Goal: Transaction & Acquisition: Subscribe to service/newsletter

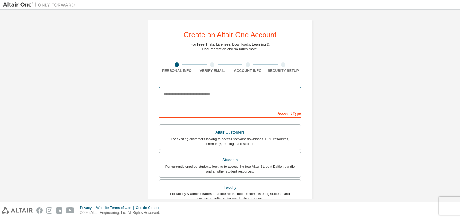
click at [197, 95] on input "email" at bounding box center [230, 94] width 142 height 14
type input "**********"
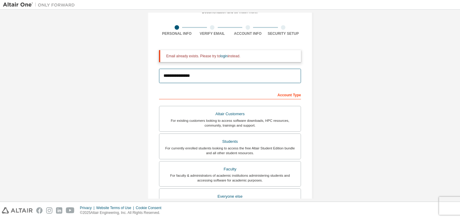
scroll to position [39, 0]
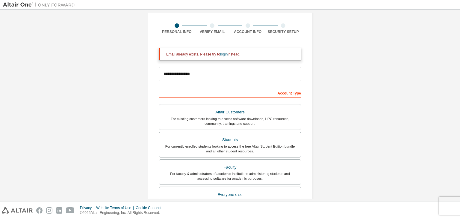
click at [221, 54] on link "login" at bounding box center [223, 54] width 7 height 4
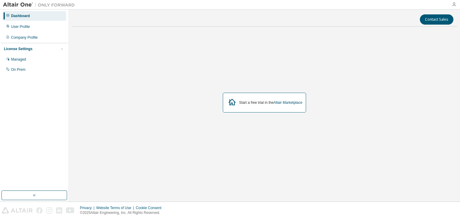
click at [455, 2] on icon "button" at bounding box center [454, 4] width 5 height 5
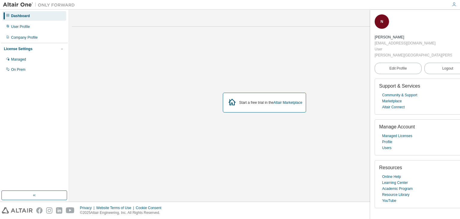
click at [225, 54] on div "Start a free trial in the Altair Marketplace" at bounding box center [264, 102] width 385 height 142
click at [41, 193] on button "button" at bounding box center [34, 195] width 66 height 10
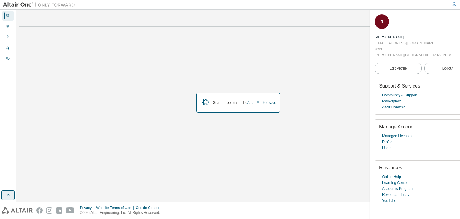
click at [41, 193] on div "Contact Sales Start a free trial in the Altair Marketplace" at bounding box center [238, 106] width 438 height 186
click at [257, 105] on div "Start a free trial in the Altair Marketplace" at bounding box center [238, 103] width 84 height 20
click at [261, 101] on link "Altair Marketplace" at bounding box center [261, 102] width 29 height 4
